Goal: Navigation & Orientation: Find specific page/section

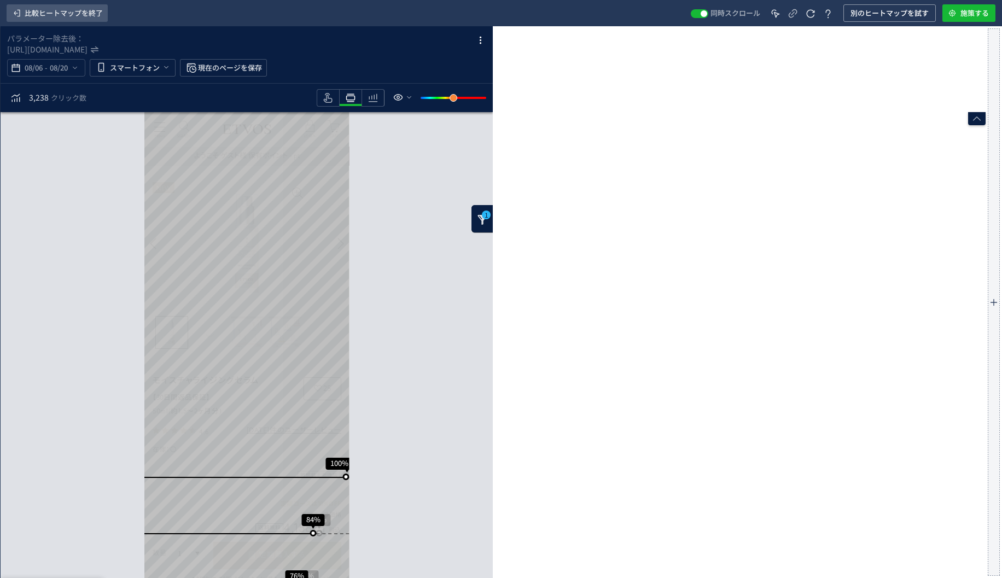
click at [30, 13] on span "比較ヒートマップを終了" at bounding box center [64, 13] width 78 height 18
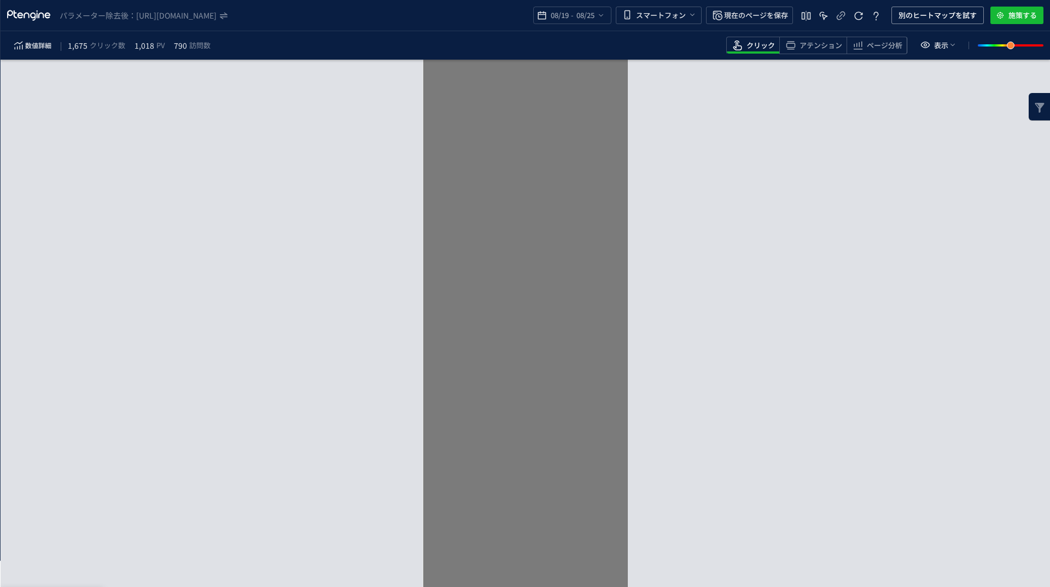
click at [800, 467] on div "要素分析へ →" at bounding box center [526, 353] width 1050 height 587
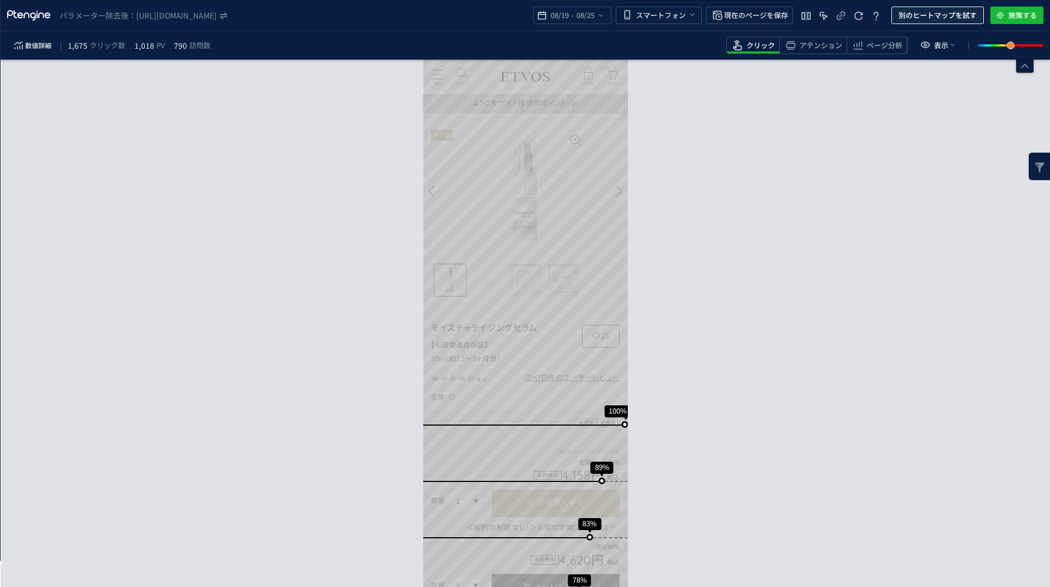
click at [935, 10] on span "別のヒートマップを試す" at bounding box center [938, 16] width 78 height 18
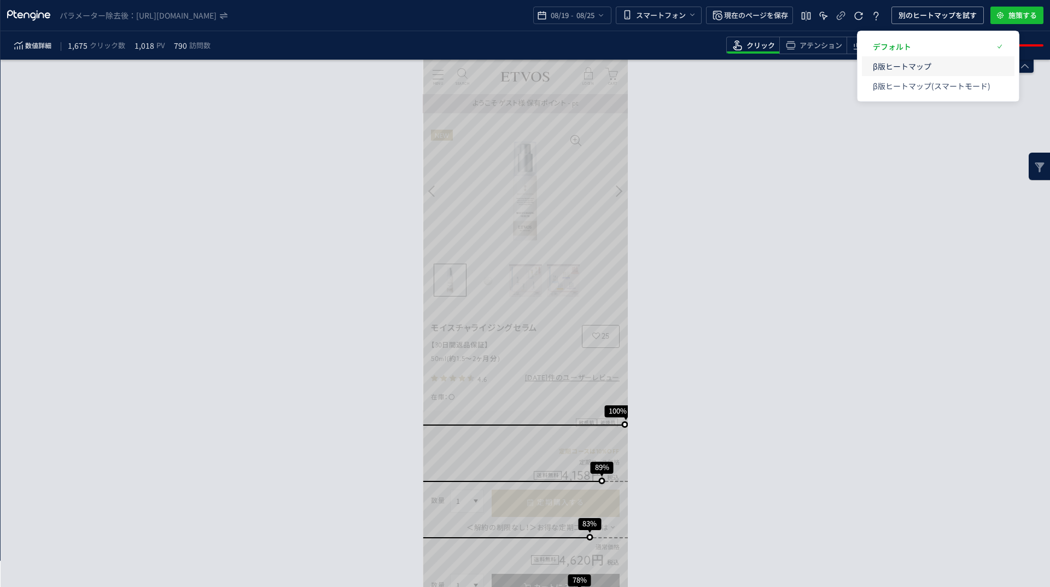
click at [896, 67] on p "β版ヒートマップ" at bounding box center [932, 66] width 118 height 20
